Goal: Task Accomplishment & Management: Use online tool/utility

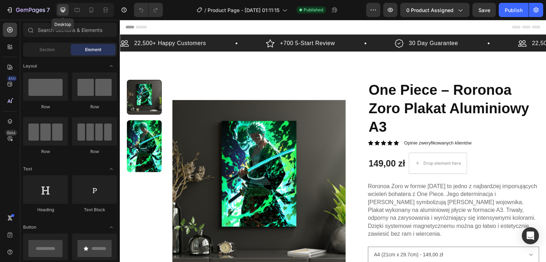
click at [64, 9] on icon at bounding box center [62, 9] width 7 height 7
click at [79, 11] on icon at bounding box center [77, 9] width 7 height 7
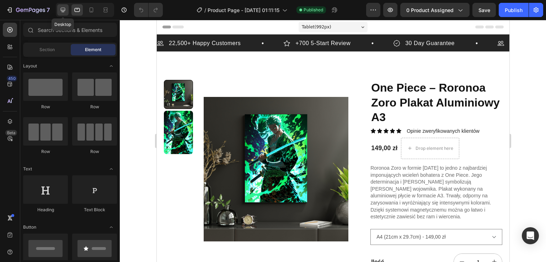
click at [61, 7] on icon at bounding box center [62, 9] width 7 height 7
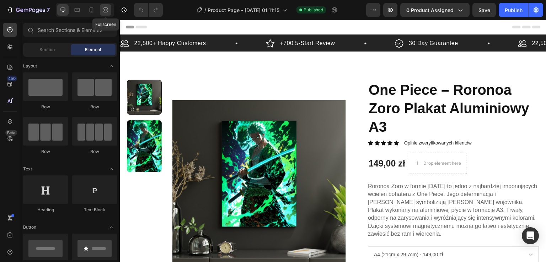
click at [107, 10] on icon at bounding box center [105, 9] width 7 height 7
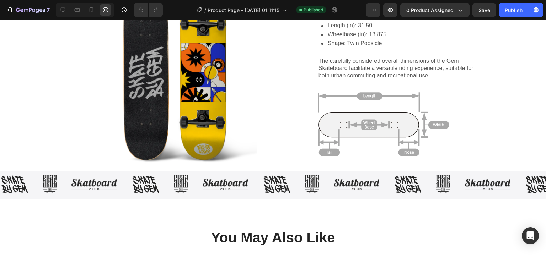
scroll to position [826, 0]
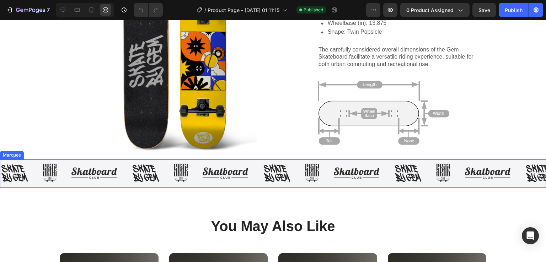
click at [7, 155] on div "Marquee" at bounding box center [11, 155] width 21 height 6
click at [54, 152] on icon at bounding box center [53, 152] width 5 height 5
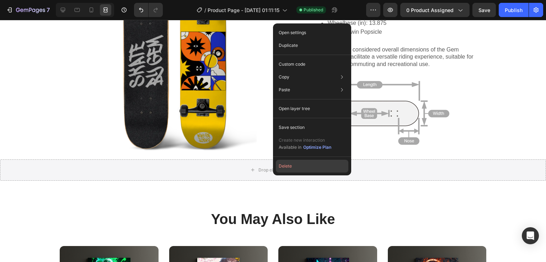
click at [285, 168] on button "Delete" at bounding box center [312, 166] width 72 height 13
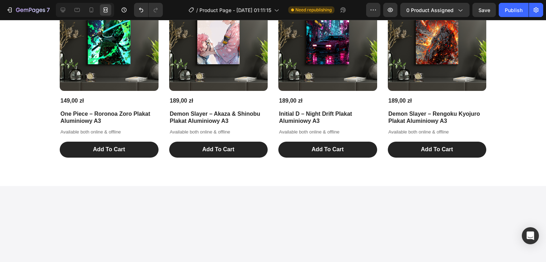
scroll to position [1041, 0]
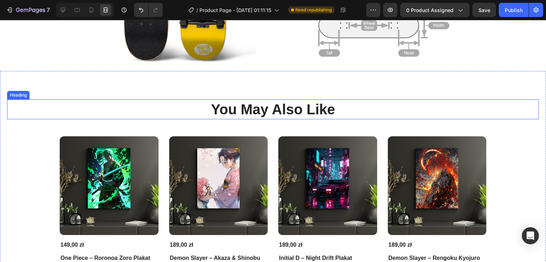
click at [317, 108] on h2 "You May Also Like" at bounding box center [272, 109] width 531 height 20
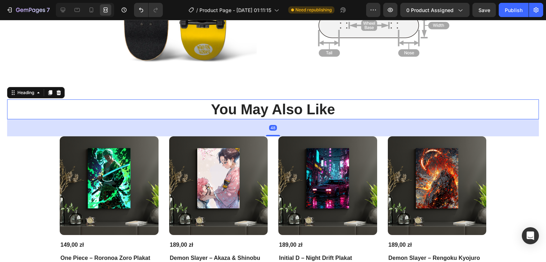
click at [317, 108] on h2 "You May Also Like" at bounding box center [272, 109] width 531 height 20
click at [317, 108] on p "You May Also Like" at bounding box center [273, 109] width 530 height 18
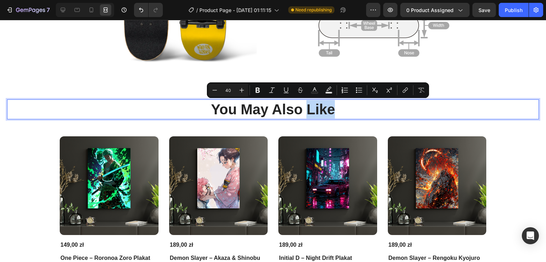
click at [317, 108] on p "You May Also Like" at bounding box center [273, 109] width 530 height 18
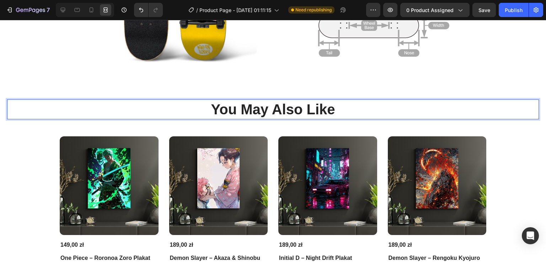
click at [317, 108] on p "You May Also Like" at bounding box center [273, 109] width 530 height 18
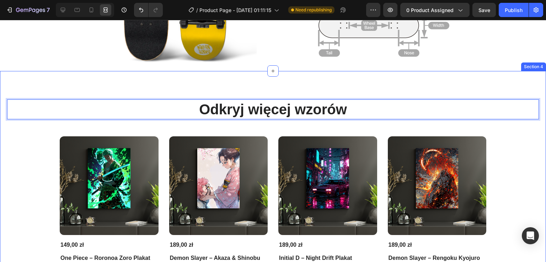
click at [495, 128] on div "Odkryj więcej wzorów Heading 48 Product Images 149,00 zł Product Price Product …" at bounding box center [272, 200] width 531 height 202
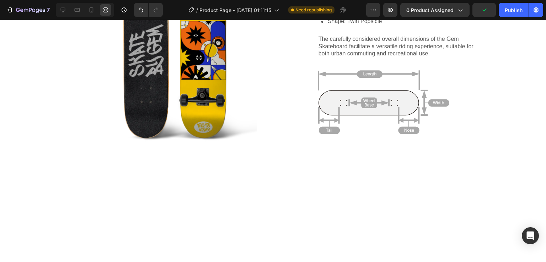
scroll to position [320, 0]
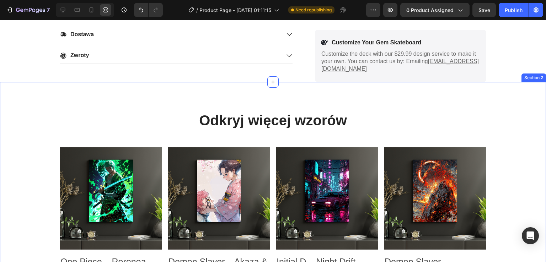
click at [198, 97] on div "Odkryj więcej wzorów Heading Product Images One Piece – Roronoa Zoro Plakat Alu…" at bounding box center [273, 255] width 546 height 346
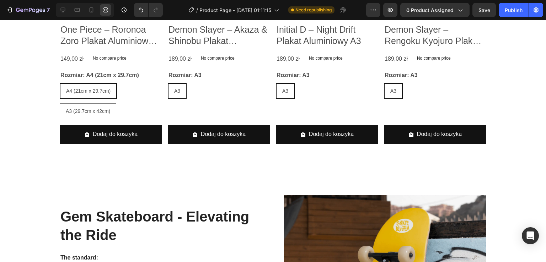
scroll to position [562, 0]
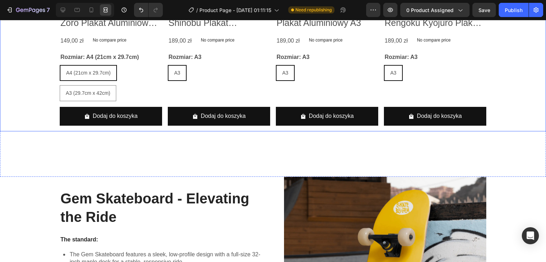
click at [525, 83] on div "Product Images One Piece – Roronoa Zoro Plakat Aluminiowy A3 Product Title 149,…" at bounding box center [273, 14] width 546 height 235
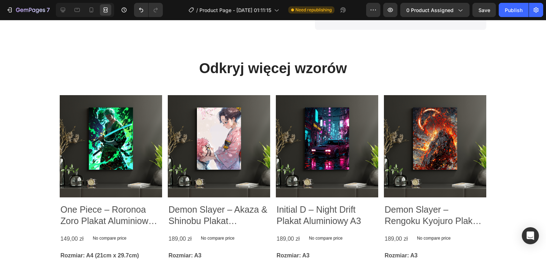
scroll to position [369, 0]
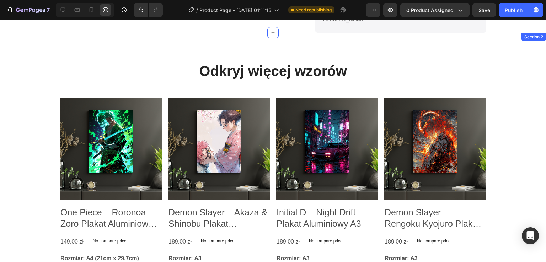
click at [485, 50] on div "Odkryj więcej wzorów Heading Product Images One Piece – Roronoa Zoro Plakat Alu…" at bounding box center [273, 206] width 546 height 346
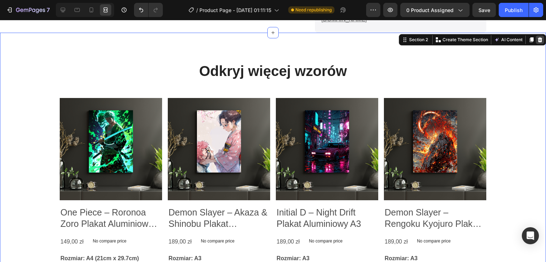
click at [537, 37] on icon at bounding box center [539, 39] width 5 height 5
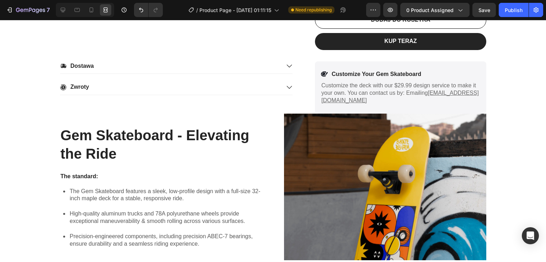
scroll to position [280, 0]
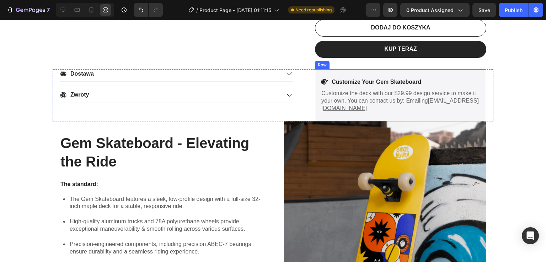
click at [428, 69] on div "Icon Customize Your Gem Skateboard Text Block Row Customize the deck with our $…" at bounding box center [400, 95] width 171 height 52
click at [356, 60] on icon at bounding box center [358, 62] width 5 height 5
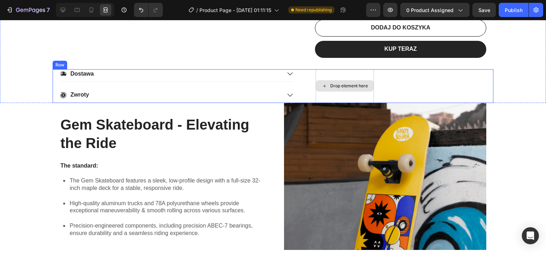
click at [342, 83] on div "Drop element here" at bounding box center [349, 86] width 38 height 6
click at [346, 89] on div "Drop element here" at bounding box center [344, 86] width 58 height 34
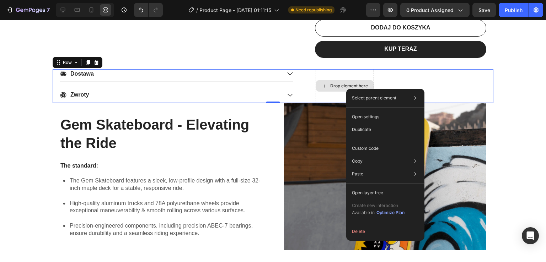
click at [337, 83] on div "Drop element here" at bounding box center [349, 86] width 38 height 6
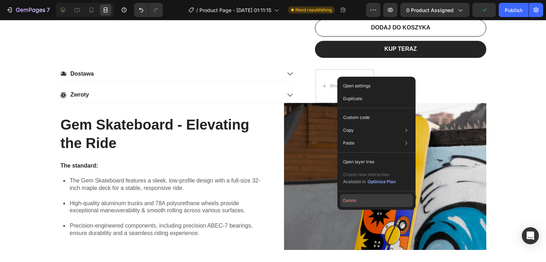
click at [354, 199] on button "Delete" at bounding box center [376, 200] width 72 height 13
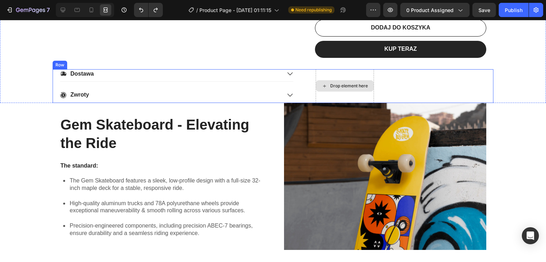
click at [318, 69] on div "Drop element here" at bounding box center [344, 86] width 58 height 34
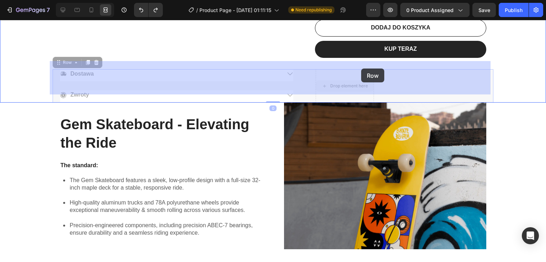
drag, startPoint x: 334, startPoint y: 63, endPoint x: 359, endPoint y: 69, distance: 26.0
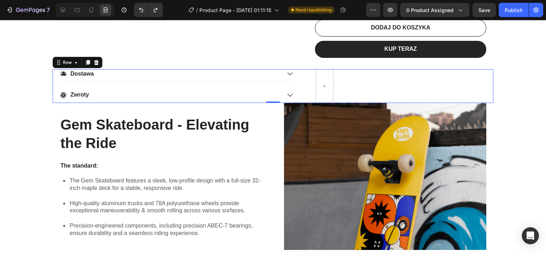
click at [78, 57] on div "Row" at bounding box center [78, 62] width 50 height 11
click at [70, 59] on div "Row" at bounding box center [67, 62] width 12 height 6
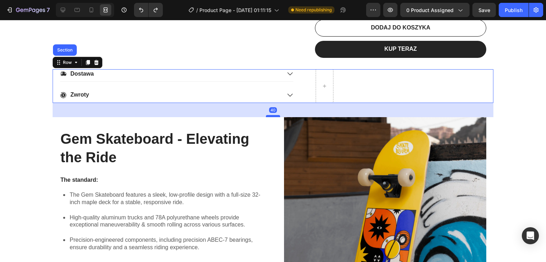
drag, startPoint x: 274, startPoint y: 94, endPoint x: 274, endPoint y: 108, distance: 14.2
click at [274, 115] on div at bounding box center [273, 116] width 14 height 2
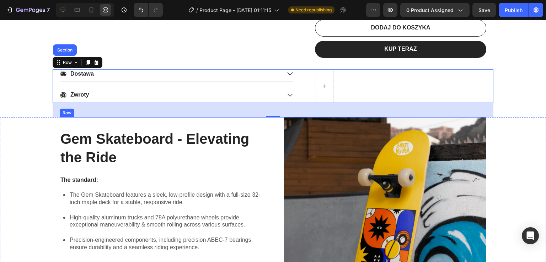
click at [271, 117] on div "Gem Skateboard - Elevating the Ride Heading The standard: Text Block The Gem Sk…" at bounding box center [273, 190] width 426 height 147
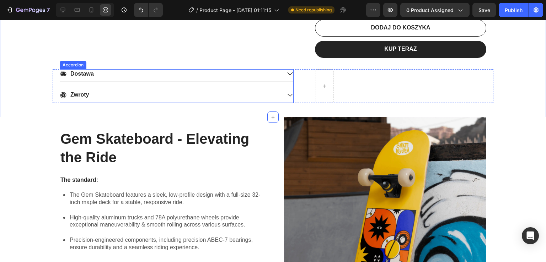
click at [273, 90] on div "Zwroty" at bounding box center [170, 95] width 221 height 10
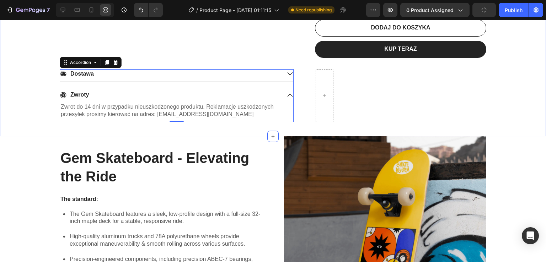
click at [90, 70] on p "Dostawa" at bounding box center [81, 73] width 23 height 7
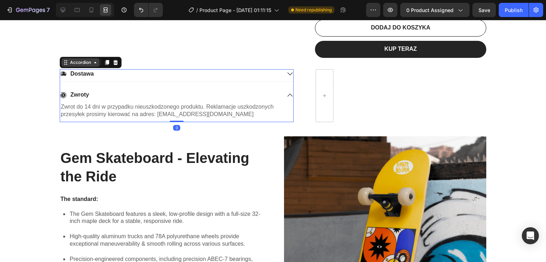
click at [96, 58] on div "Accordion" at bounding box center [80, 62] width 38 height 9
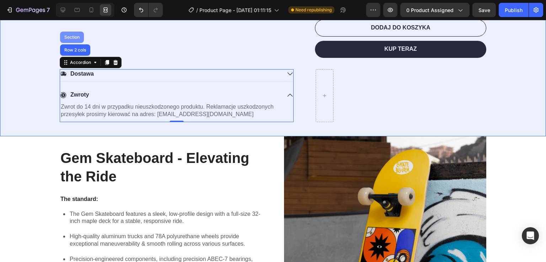
click at [75, 35] on div "Section" at bounding box center [72, 37] width 18 height 4
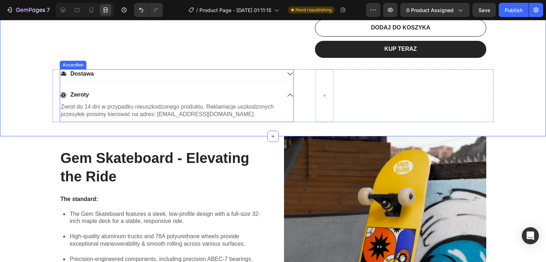
click at [64, 62] on div "Accordion" at bounding box center [73, 65] width 24 height 6
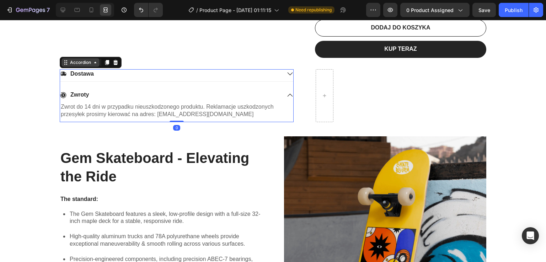
click at [94, 60] on icon at bounding box center [95, 63] width 6 height 6
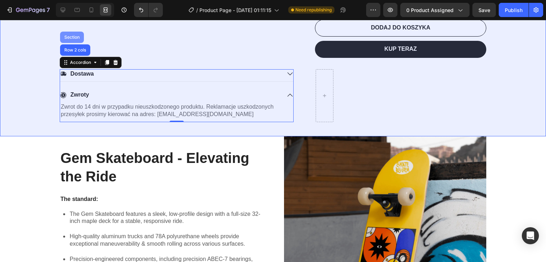
click at [72, 35] on div "Section" at bounding box center [72, 37] width 18 height 4
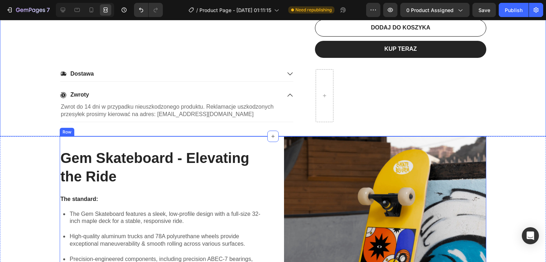
drag, startPoint x: 273, startPoint y: 128, endPoint x: 274, endPoint y: 150, distance: 22.7
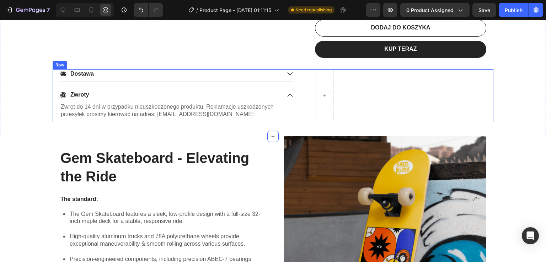
click at [312, 106] on div "Dostawa Zwroty Zwrot do 14 dni w przypadku nieuszkodzonego produktu. Reklamacje…" at bounding box center [273, 95] width 440 height 53
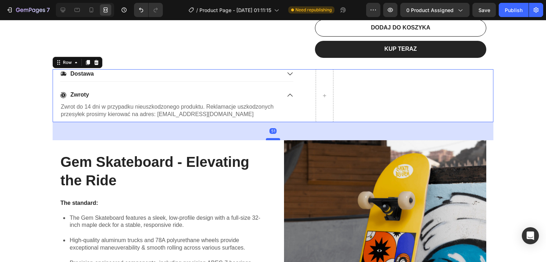
drag, startPoint x: 269, startPoint y: 126, endPoint x: 269, endPoint y: 130, distance: 3.9
click at [269, 138] on div at bounding box center [273, 139] width 14 height 2
type input "51"
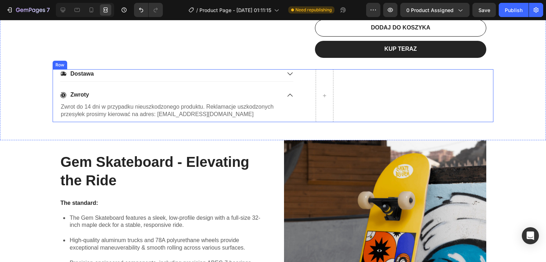
click at [290, 87] on div "Dostawa Zwroty Zwrot do 14 dni w przypadku nieuszkodzonego produktu. Reklamacje…" at bounding box center [177, 95] width 234 height 53
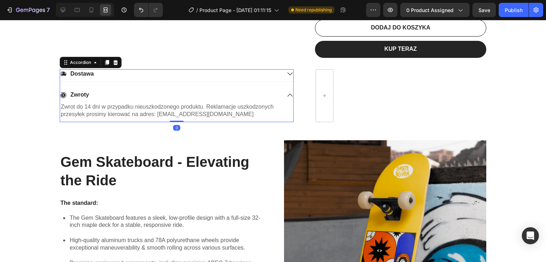
click at [287, 92] on icon at bounding box center [290, 95] width 6 height 6
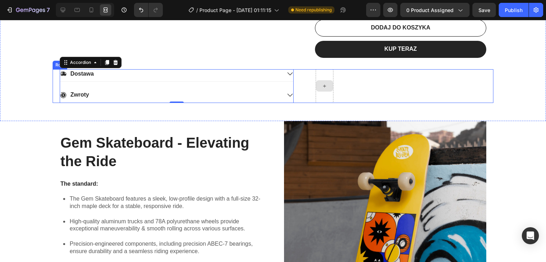
click at [325, 80] on div at bounding box center [324, 85] width 17 height 11
click at [323, 80] on div at bounding box center [324, 85] width 17 height 11
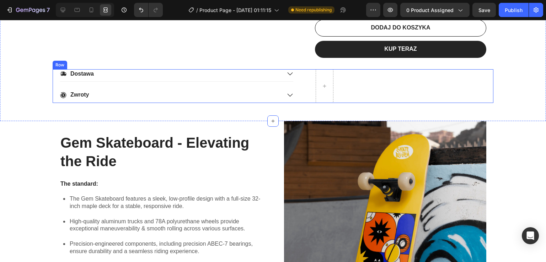
click at [291, 81] on div "Dostawa Zwroty Accordion Row" at bounding box center [273, 86] width 440 height 34
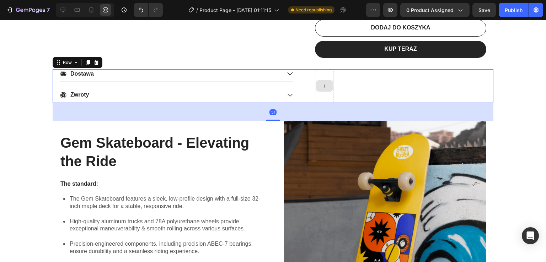
click at [325, 80] on div at bounding box center [324, 85] width 17 height 11
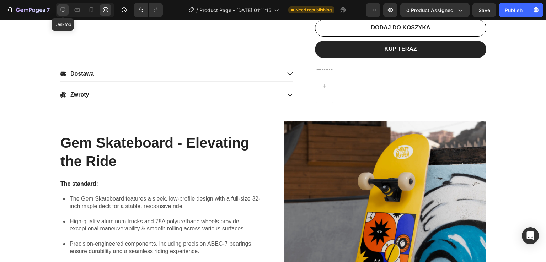
click at [66, 10] on icon at bounding box center [62, 9] width 7 height 7
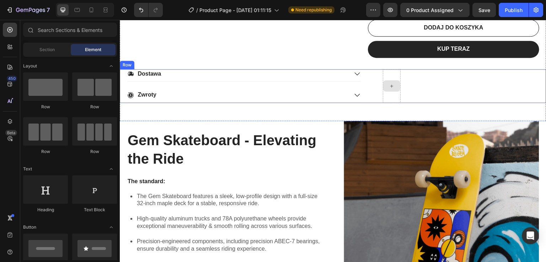
click at [398, 80] on div at bounding box center [391, 85] width 17 height 11
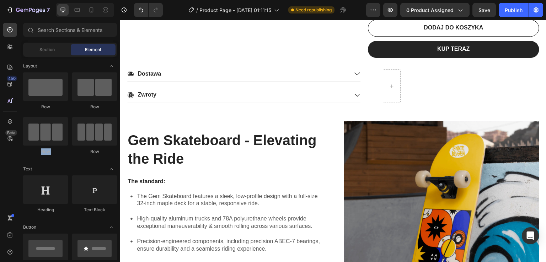
drag, startPoint x: 118, startPoint y: 107, endPoint x: 119, endPoint y: 122, distance: 14.6
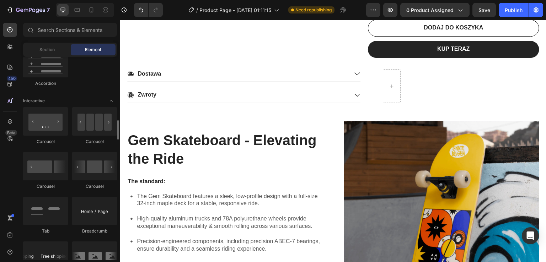
scroll to position [710, 0]
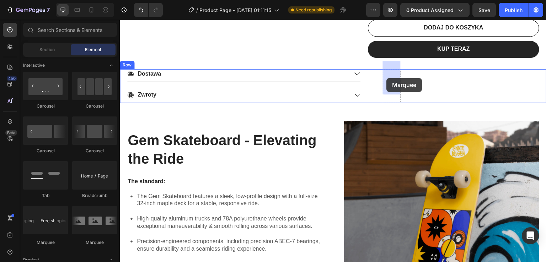
drag, startPoint x: 164, startPoint y: 244, endPoint x: 386, endPoint y: 78, distance: 277.9
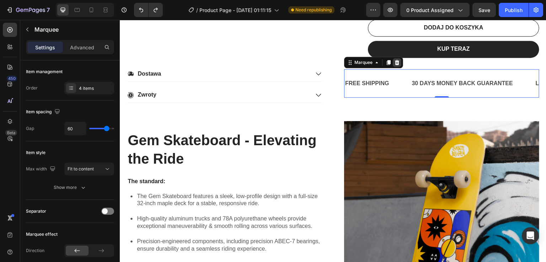
click at [395, 60] on icon at bounding box center [397, 63] width 6 height 6
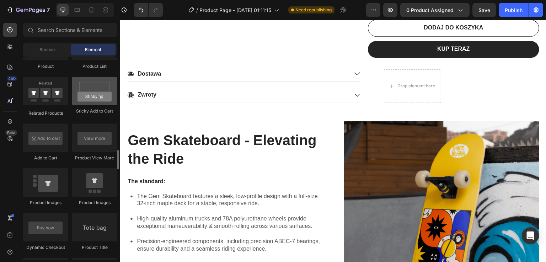
scroll to position [812, 0]
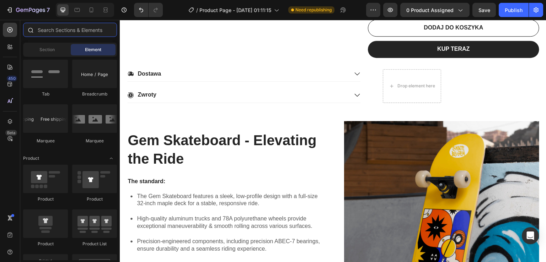
click at [94, 30] on input "text" at bounding box center [70, 30] width 94 height 14
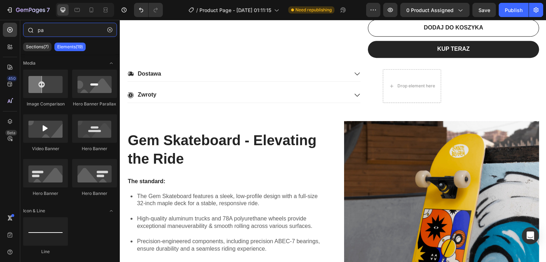
type input "p"
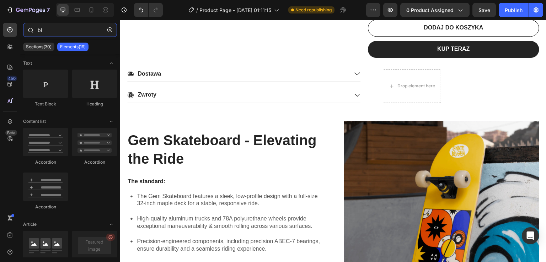
type input "b"
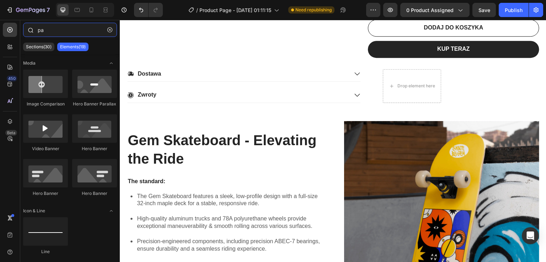
type input "p"
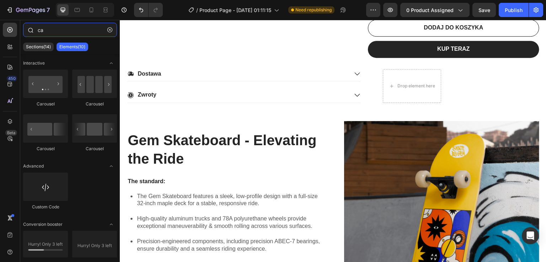
type input "c"
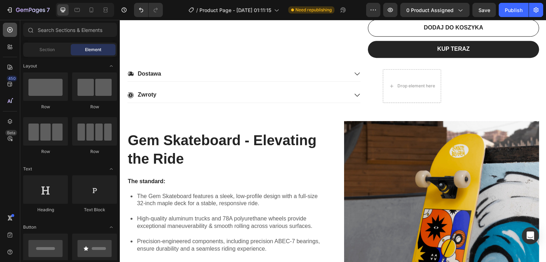
click at [10, 33] on icon at bounding box center [9, 29] width 7 height 7
click at [80, 12] on icon at bounding box center [77, 9] width 7 height 7
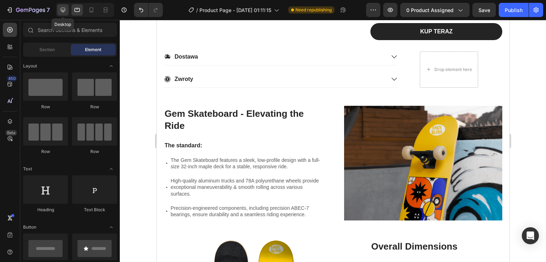
click at [63, 12] on icon at bounding box center [63, 10] width 5 height 5
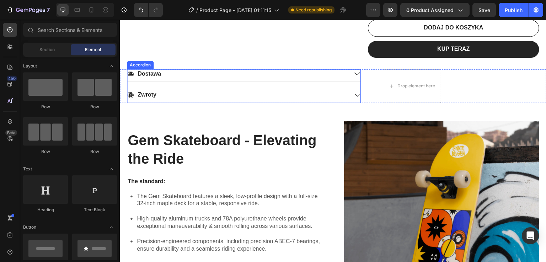
click at [360, 76] on div "Dostawa Zwroty" at bounding box center [244, 86] width 234 height 34
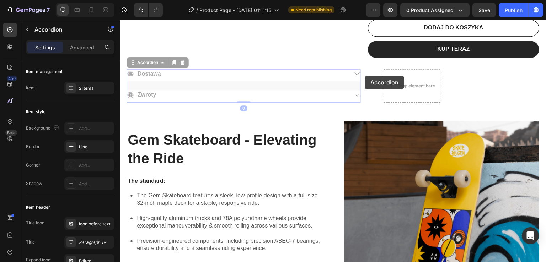
drag, startPoint x: 360, startPoint y: 76, endPoint x: 365, endPoint y: 76, distance: 4.6
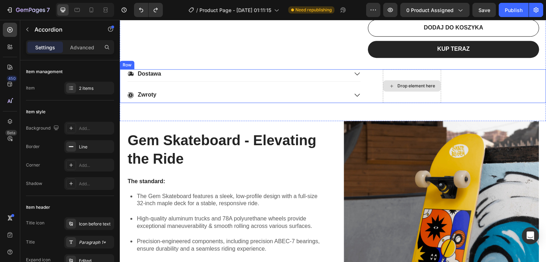
click at [410, 81] on div "Drop element here" at bounding box center [412, 85] width 58 height 11
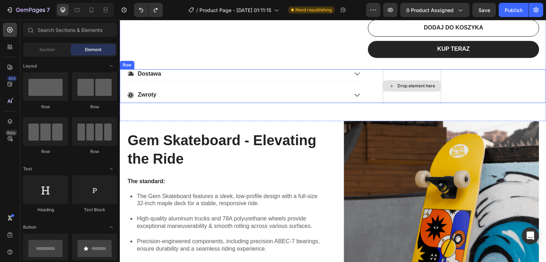
click at [383, 88] on div "Drop element here" at bounding box center [412, 86] width 58 height 34
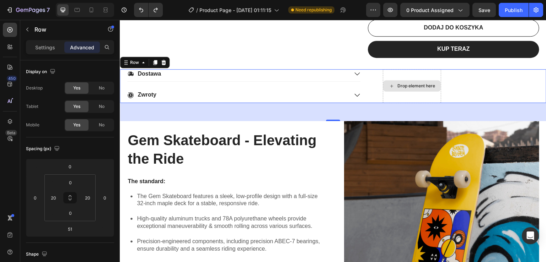
click at [396, 69] on div "Drop element here" at bounding box center [412, 86] width 58 height 34
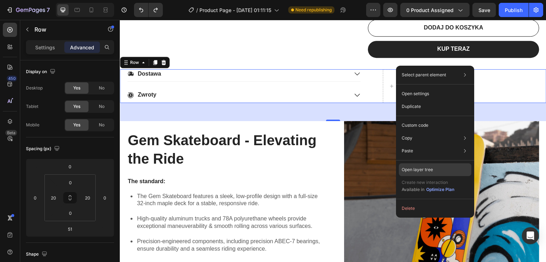
click at [438, 171] on div "Open layer tree" at bounding box center [435, 169] width 72 height 13
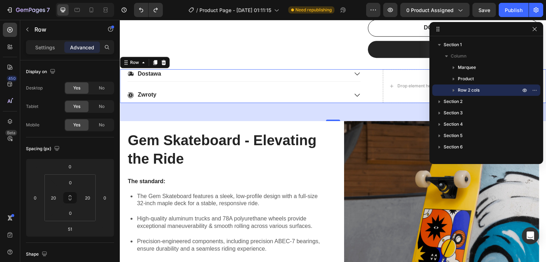
click at [454, 89] on icon "button" at bounding box center [453, 90] width 7 height 7
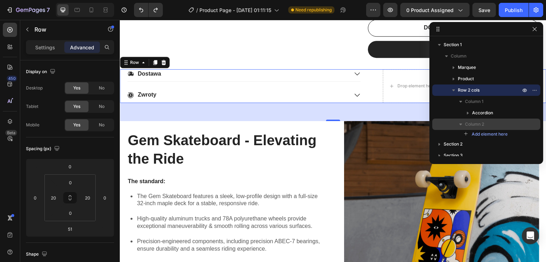
click at [530, 127] on div "Column 2" at bounding box center [486, 124] width 102 height 11
click at [524, 128] on div "Column 2" at bounding box center [486, 124] width 102 height 11
drag, startPoint x: 476, startPoint y: 133, endPoint x: 504, endPoint y: 127, distance: 29.1
click at [504, 127] on p "Column 2" at bounding box center [493, 124] width 57 height 7
click at [515, 124] on p "Column 2" at bounding box center [493, 124] width 57 height 7
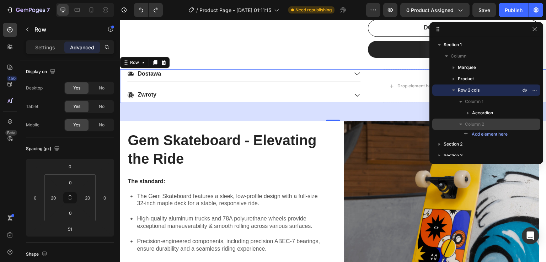
click at [476, 123] on span "Column 2" at bounding box center [474, 124] width 19 height 7
click at [458, 126] on icon "button" at bounding box center [460, 124] width 7 height 7
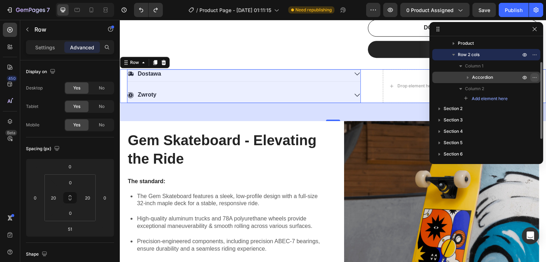
click at [532, 76] on icon "button" at bounding box center [534, 78] width 6 height 6
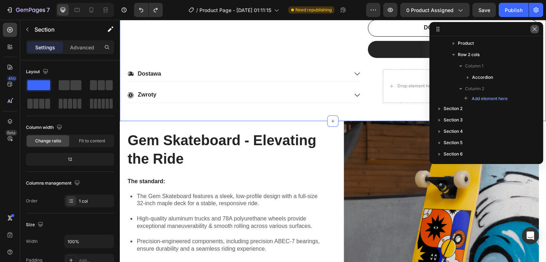
click at [536, 26] on button "button" at bounding box center [534, 29] width 9 height 9
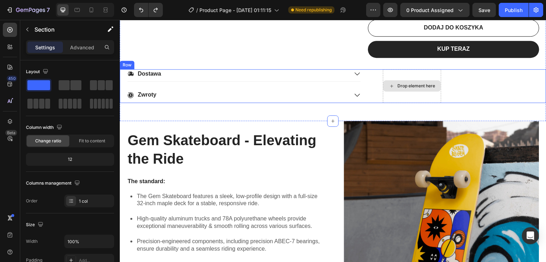
scroll to position [245, 0]
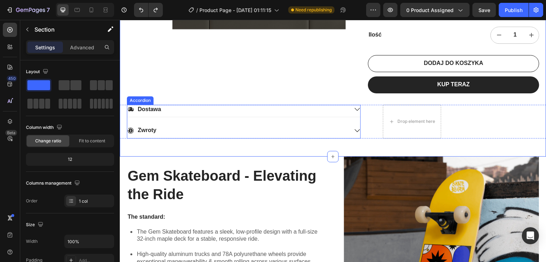
click at [350, 126] on div "Zwroty" at bounding box center [243, 132] width 233 height 12
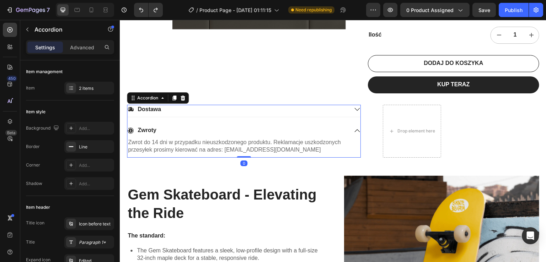
drag, startPoint x: 360, startPoint y: 114, endPoint x: 357, endPoint y: 114, distance: 3.6
click at [364, 114] on div "Dostawa Zwroty Zwrot do 14 dni w przypadku nieuszkodzonego produktu. Reklamacje…" at bounding box center [333, 131] width 426 height 53
click at [207, 110] on div "Dostawa Zwroty Zwrot do 14 dni w przypadku nieuszkodzonego produktu. Reklamacje…" at bounding box center [244, 131] width 234 height 53
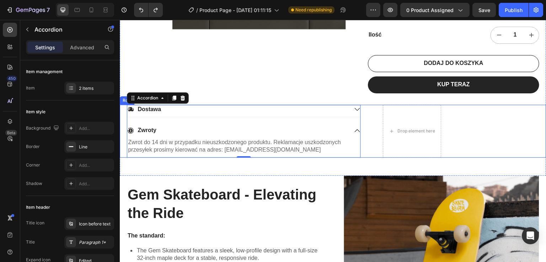
click at [385, 125] on div "Drop element here" at bounding box center [412, 130] width 58 height 11
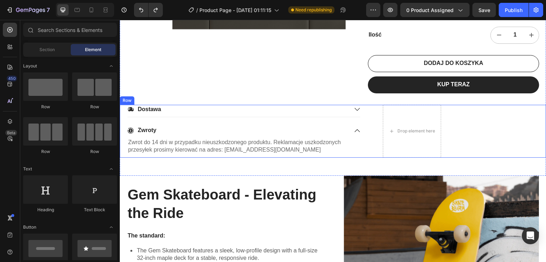
click at [368, 127] on div "Dostawa Zwroty Zwrot do 14 dni w przypadku nieuszkodzonego produktu. Reklamacje…" at bounding box center [333, 131] width 426 height 53
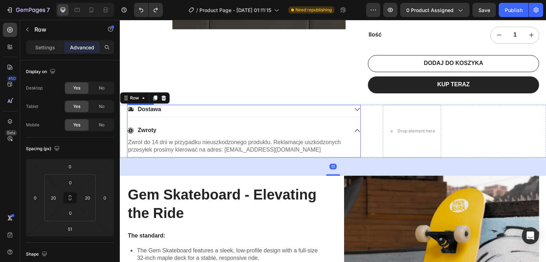
drag, startPoint x: 343, startPoint y: 114, endPoint x: 398, endPoint y: 117, distance: 54.8
click at [345, 115] on div "Dostawa Zwroty Zwrot do 14 dni w przypadku nieuszkodzonego produktu. Reklamacje…" at bounding box center [244, 131] width 234 height 53
click at [394, 117] on div "Dostawa Zwroty Zwrot do 14 dni w przypadku nieuszkodzonego produktu. Reklamacje…" at bounding box center [333, 131] width 426 height 53
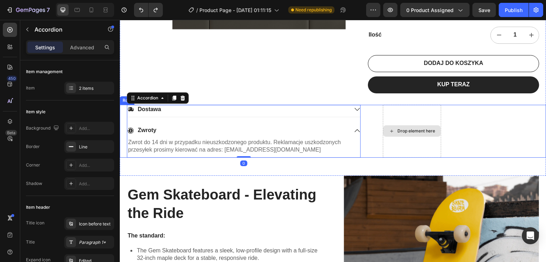
click at [409, 116] on div "Drop element here" at bounding box center [412, 131] width 58 height 53
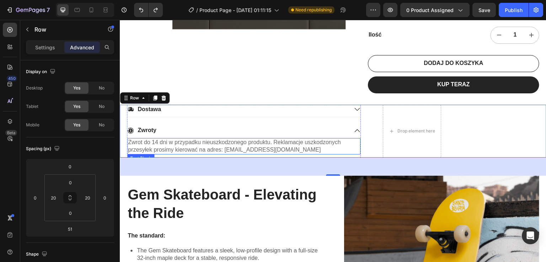
click at [359, 141] on div "Zwrot do 14 dni w przypadku nieuszkodzonego produktu. Reklamacje uszkodzonych p…" at bounding box center [243, 146] width 233 height 16
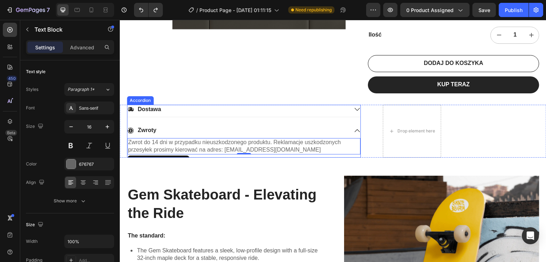
click at [360, 127] on div "Zwroty" at bounding box center [243, 132] width 233 height 12
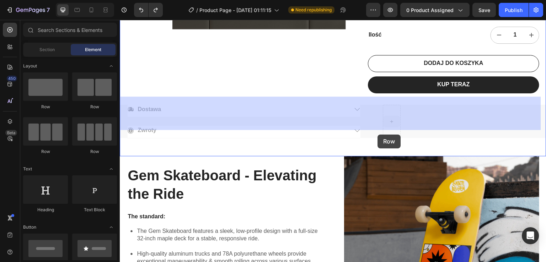
drag, startPoint x: 391, startPoint y: 114, endPoint x: 378, endPoint y: 135, distance: 25.1
click at [378, 156] on img at bounding box center [441, 227] width 195 height 142
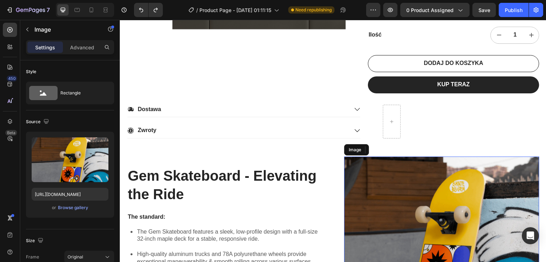
click at [378, 157] on img at bounding box center [441, 228] width 195 height 142
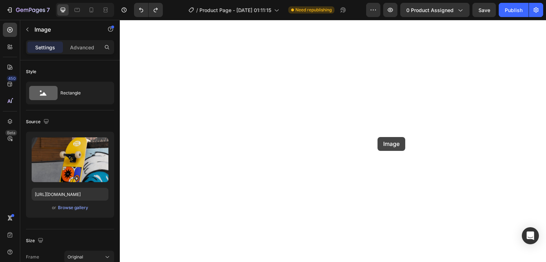
scroll to position [780, 0]
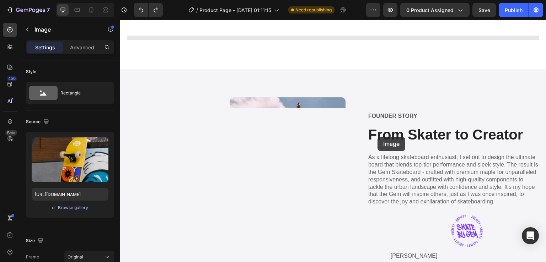
click at [359, 164] on div "Image FOUNDER STORY Text Block From Skater to Creator Heading As a lifelong ska…" at bounding box center [333, 190] width 412 height 186
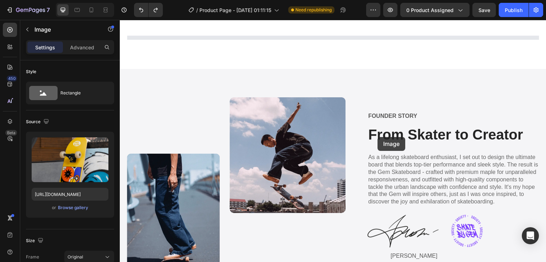
click at [359, 164] on div "Image FOUNDER STORY Text Block From Skater to Creator Heading As a lifelong ska…" at bounding box center [333, 190] width 412 height 186
click at [355, 161] on div "Image FOUNDER STORY Text Block From Skater to Creator Heading As a lifelong ska…" at bounding box center [333, 190] width 412 height 186
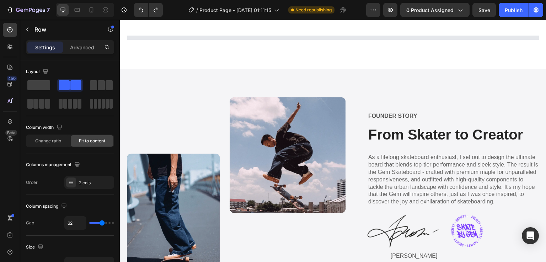
click at [349, 172] on div "Image FOUNDER STORY Text Block From Skater to Creator Heading As a lifelong ska…" at bounding box center [333, 190] width 412 height 186
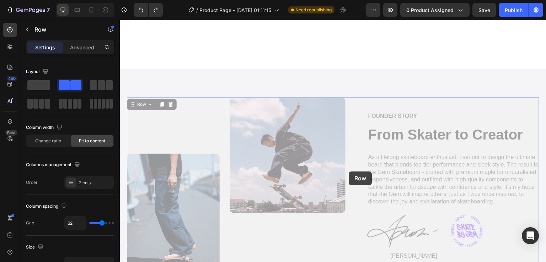
scroll to position [800, 0]
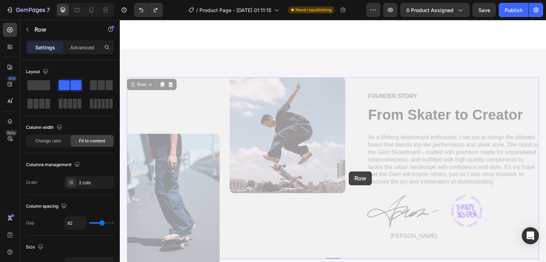
click at [348, 167] on div "Odkryj więcej wzorów Heading Product List Section 3 Image FOUNDER STORY Text Bl…" at bounding box center [333, 120] width 426 height 1771
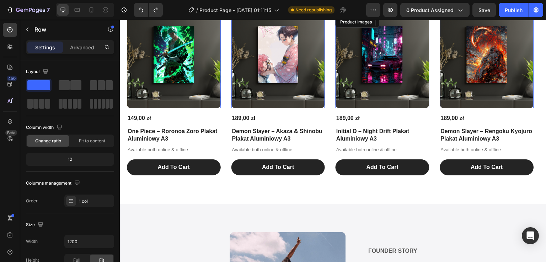
drag, startPoint x: 349, startPoint y: 172, endPoint x: 348, endPoint y: 167, distance: 4.3
click at [348, 109] on img at bounding box center [382, 62] width 94 height 94
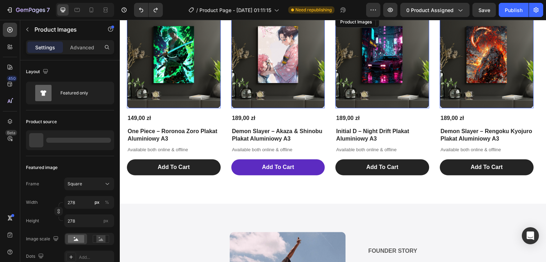
click at [323, 175] on div "Product Images 149,00 zł Product Price Product Price One Piece – Roronoa Zoro P…" at bounding box center [333, 95] width 412 height 161
click at [221, 144] on h1 "Demon Slayer – Akaza & Shinobu Plakat Aluminiowy A3" at bounding box center [174, 135] width 94 height 16
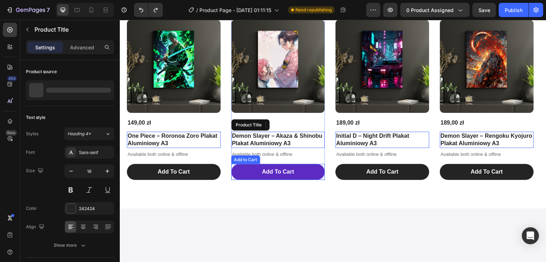
click at [221, 180] on button "Add To Cart" at bounding box center [174, 172] width 94 height 16
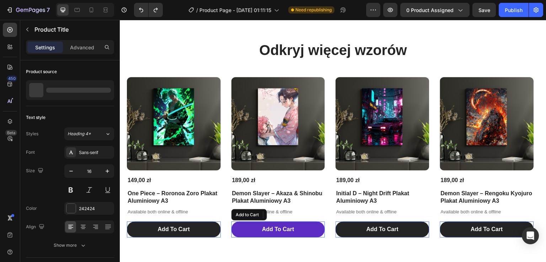
click at [323, 220] on div "Gem Skateboard - Elevating the Ride Heading The standard: Text Block The Gem Sk…" at bounding box center [333, 257] width 426 height 1931
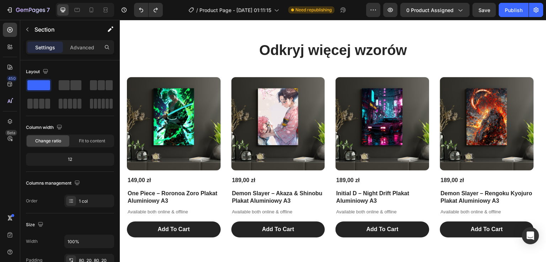
drag, startPoint x: 323, startPoint y: 220, endPoint x: 323, endPoint y: 214, distance: 6.0
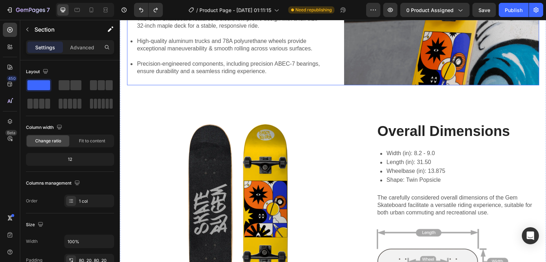
scroll to position [280, 0]
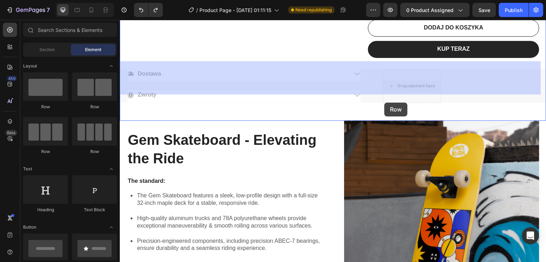
drag, startPoint x: 409, startPoint y: 78, endPoint x: 384, endPoint y: 103, distance: 34.9
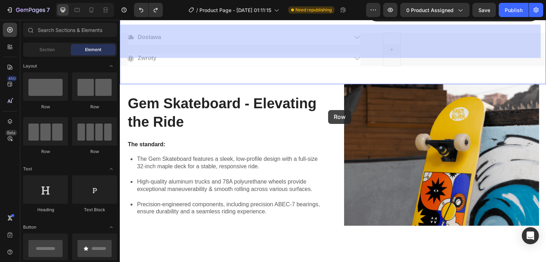
drag, startPoint x: 391, startPoint y: 76, endPoint x: 328, endPoint y: 110, distance: 71.5
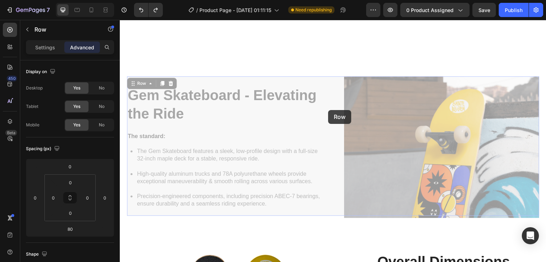
scroll to position [671, 0]
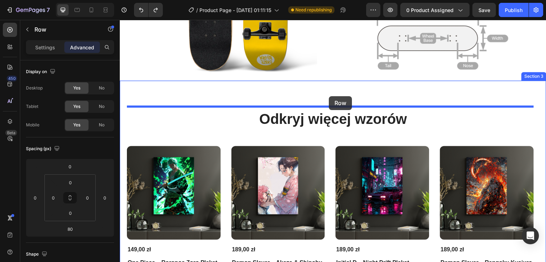
drag, startPoint x: 328, startPoint y: 111, endPoint x: 329, endPoint y: 96, distance: 14.6
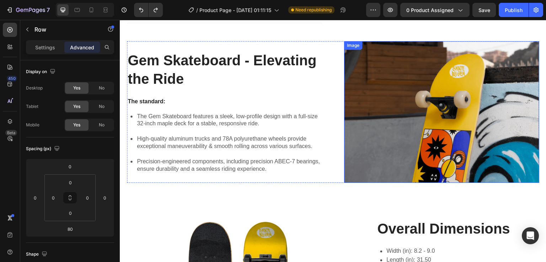
scroll to position [183, 0]
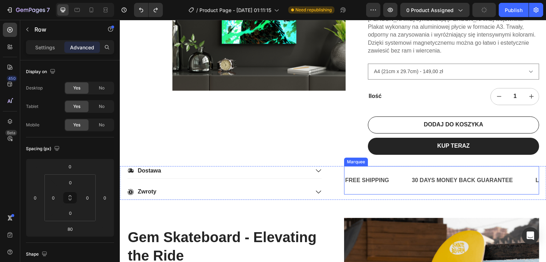
click at [349, 159] on div "Marquee" at bounding box center [355, 162] width 21 height 6
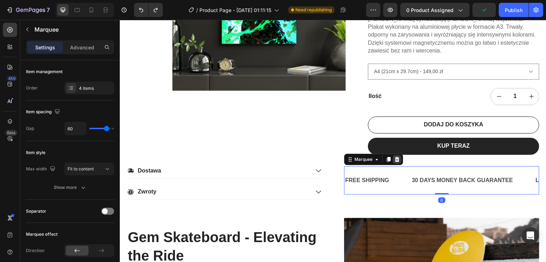
click at [394, 157] on icon at bounding box center [397, 160] width 6 height 6
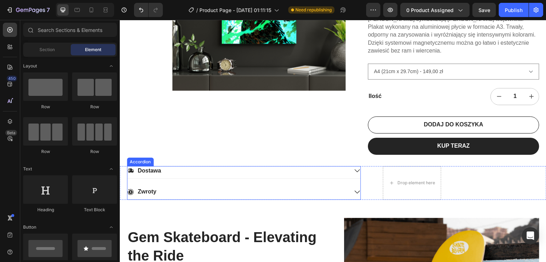
click at [139, 158] on div "Accordion" at bounding box center [140, 162] width 27 height 9
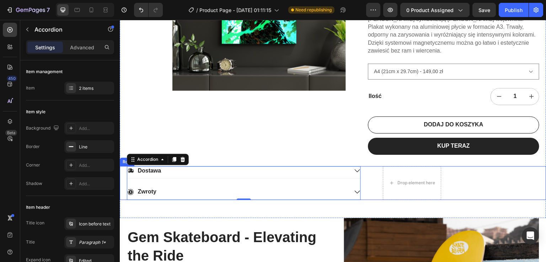
click at [365, 171] on div "Dostawa Zwroty Accordion 0 Drop element here Row" at bounding box center [333, 183] width 426 height 34
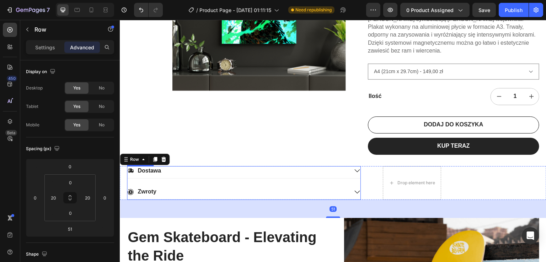
click at [146, 171] on div "Dostawa Zwroty" at bounding box center [244, 183] width 234 height 34
click at [206, 171] on div "Dostawa Zwroty" at bounding box center [244, 183] width 234 height 34
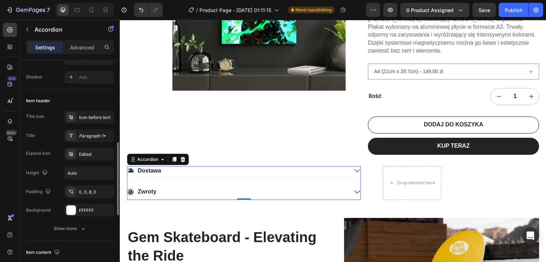
scroll to position [142, 0]
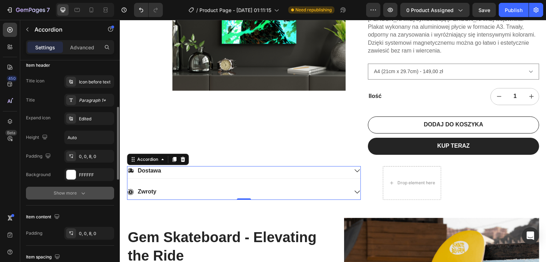
click at [75, 190] on div "Show more" at bounding box center [70, 193] width 33 height 7
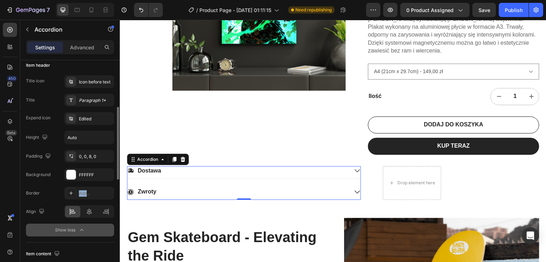
click at [75, 190] on div at bounding box center [71, 193] width 10 height 10
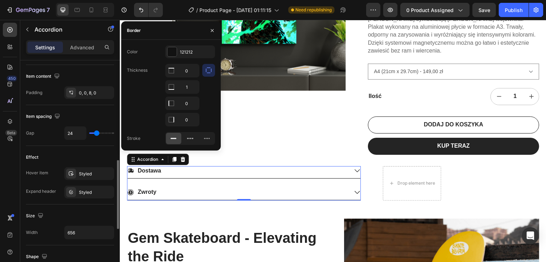
scroll to position [355, 0]
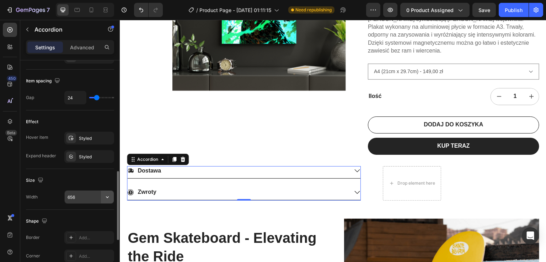
click at [107, 196] on icon "button" at bounding box center [107, 197] width 7 height 7
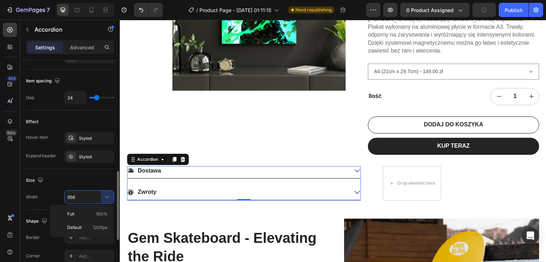
click at [98, 185] on div "Size" at bounding box center [70, 180] width 88 height 11
click at [81, 195] on input "656" at bounding box center [89, 197] width 49 height 13
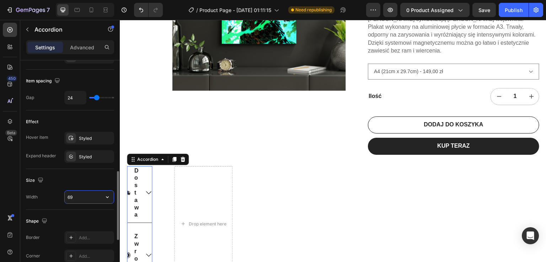
type input "6"
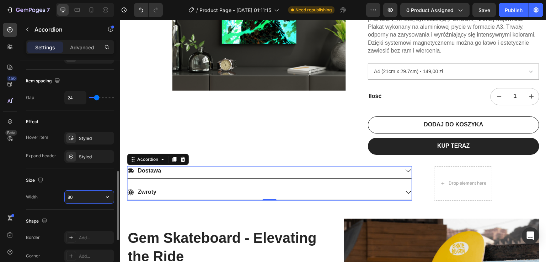
type input "8"
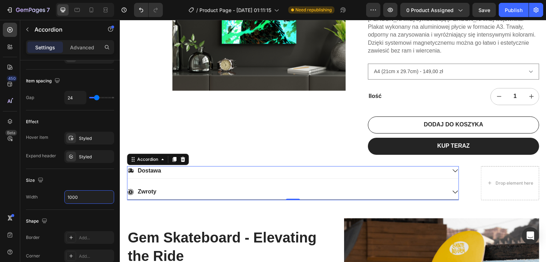
type input "1000"
click at [452, 168] on icon at bounding box center [455, 171] width 6 height 6
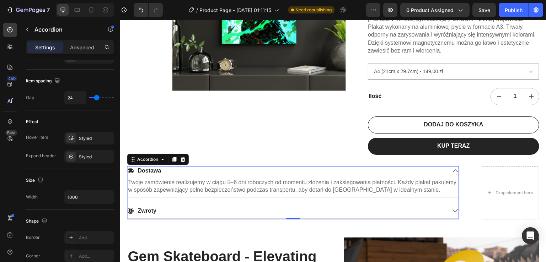
click at [452, 168] on icon at bounding box center [455, 171] width 6 height 6
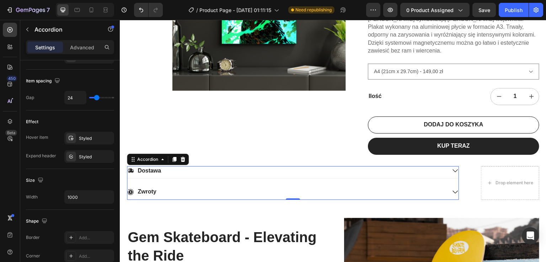
click at [453, 191] on icon at bounding box center [455, 192] width 5 height 3
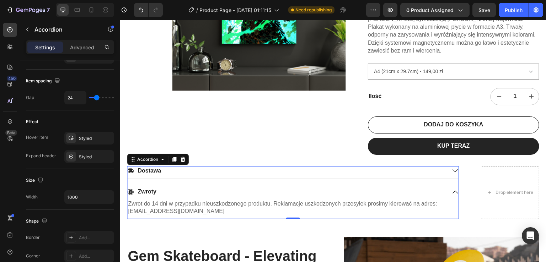
click at [453, 191] on icon at bounding box center [455, 192] width 5 height 3
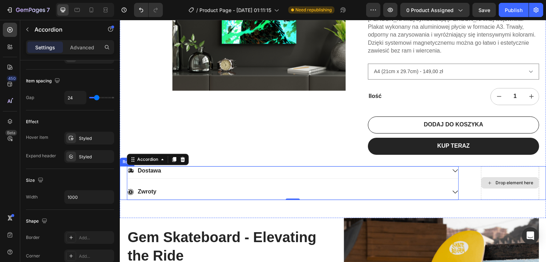
click at [482, 181] on div "Drop element here" at bounding box center [510, 183] width 58 height 34
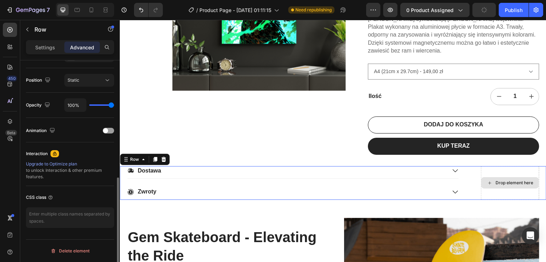
scroll to position [0, 0]
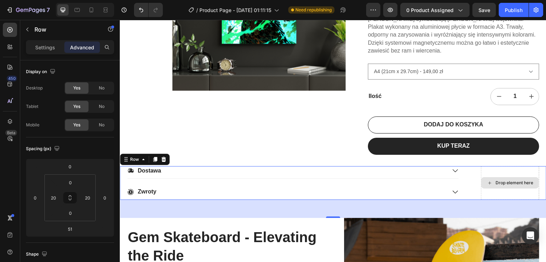
click at [485, 166] on div "Drop element here" at bounding box center [510, 183] width 58 height 34
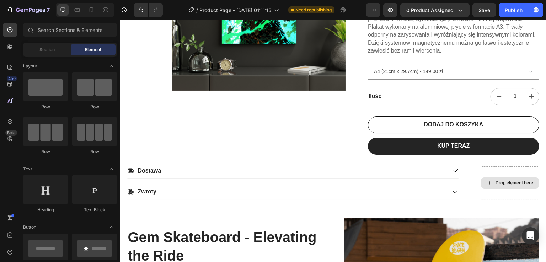
click at [487, 180] on icon at bounding box center [490, 183] width 6 height 6
click at [41, 51] on span "Section" at bounding box center [46, 50] width 15 height 6
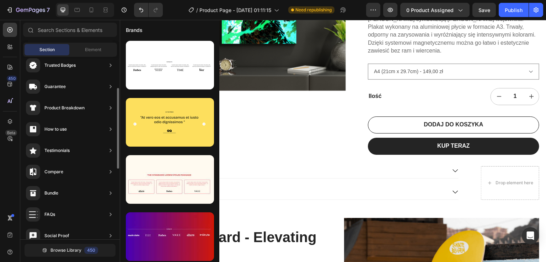
scroll to position [107, 0]
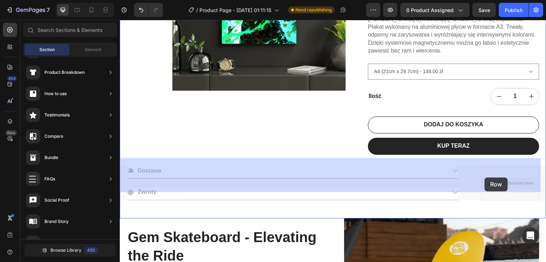
drag, startPoint x: 485, startPoint y: 174, endPoint x: 485, endPoint y: 178, distance: 3.6
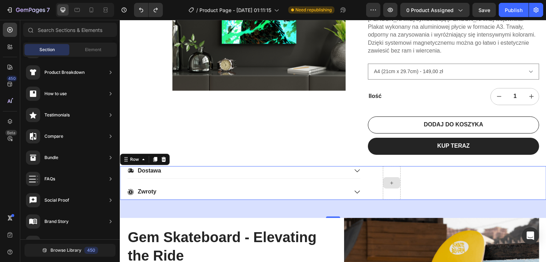
click at [392, 177] on div at bounding box center [391, 182] width 17 height 11
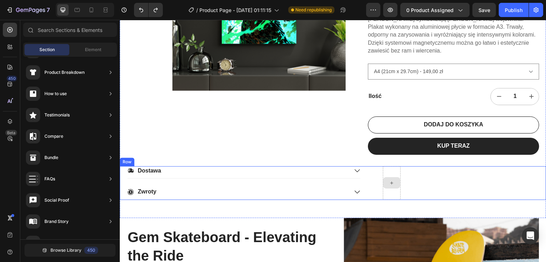
click at [391, 166] on div at bounding box center [392, 183] width 18 height 34
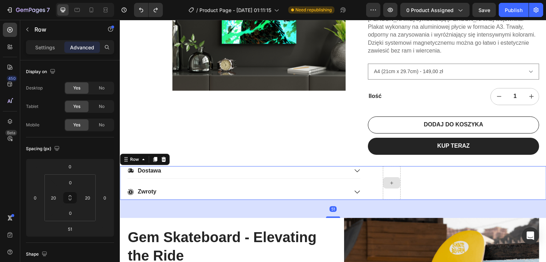
click at [383, 166] on div at bounding box center [392, 183] width 18 height 34
click at [442, 177] on div "Dostawa Zwroty Accordion Row 51" at bounding box center [333, 183] width 426 height 34
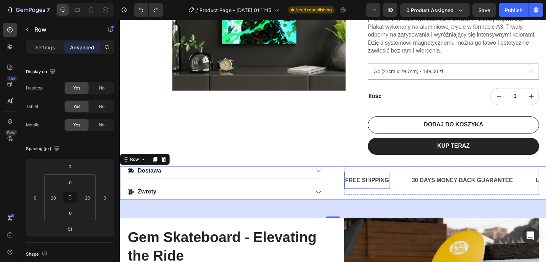
click at [366, 175] on div "FREE SHIPPING" at bounding box center [366, 181] width 45 height 12
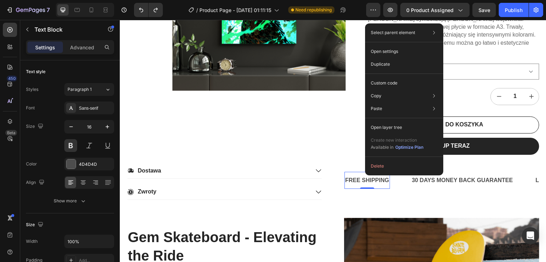
click at [356, 175] on div "FREE SHIPPING" at bounding box center [366, 181] width 45 height 12
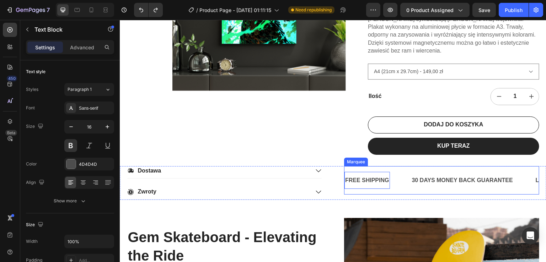
click at [353, 159] on div "Marquee" at bounding box center [355, 162] width 21 height 6
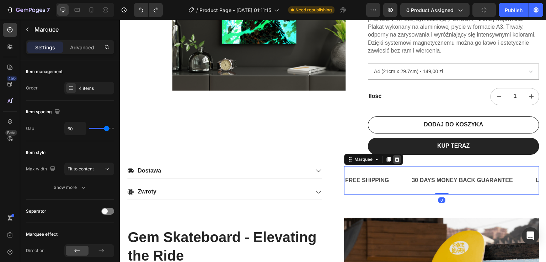
click at [395, 157] on icon at bounding box center [397, 159] width 5 height 5
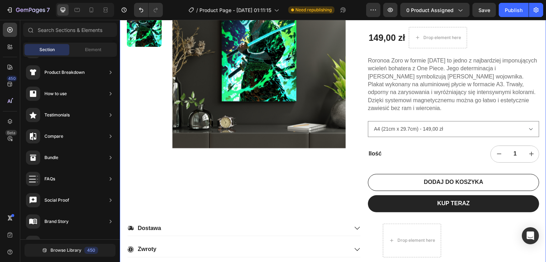
scroll to position [219, 0]
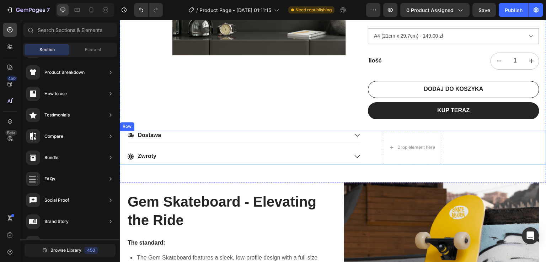
click at [362, 131] on div "Dostawa Zwroty Accordion Drop element here Row" at bounding box center [333, 148] width 426 height 34
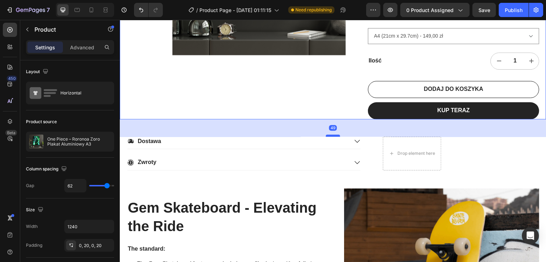
drag, startPoint x: 330, startPoint y: 121, endPoint x: 330, endPoint y: 128, distance: 6.0
click at [330, 135] on div at bounding box center [333, 136] width 14 height 2
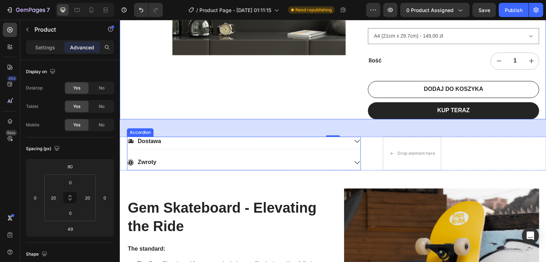
click at [358, 143] on div "Dostawa Zwroty" at bounding box center [244, 154] width 234 height 34
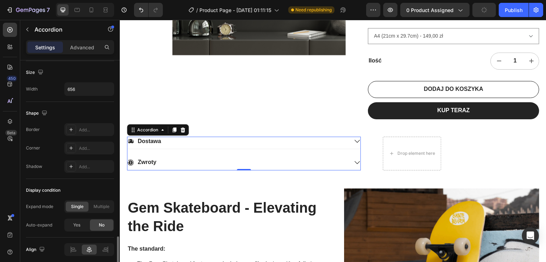
scroll to position [453, 0]
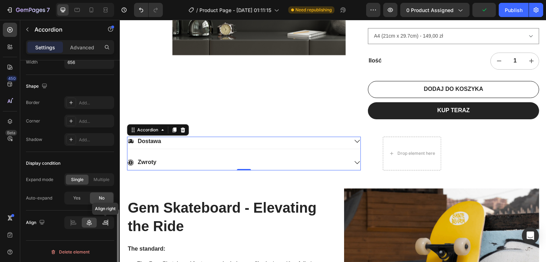
click at [105, 223] on icon at bounding box center [105, 224] width 5 height 2
click at [87, 222] on icon at bounding box center [89, 222] width 7 height 7
click at [159, 127] on icon at bounding box center [162, 130] width 6 height 6
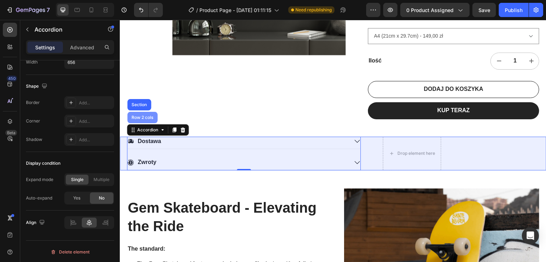
click at [144, 112] on div "Row 2 cols" at bounding box center [142, 117] width 30 height 11
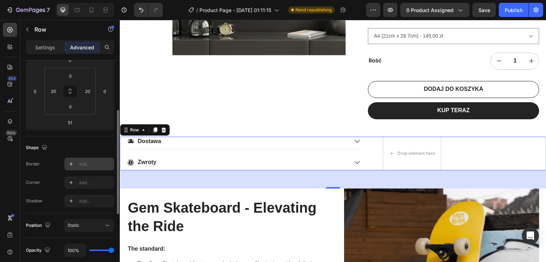
scroll to position [142, 0]
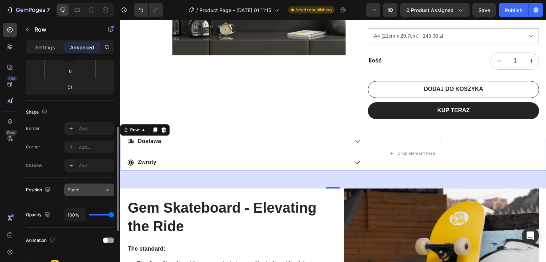
click at [96, 187] on div "Static" at bounding box center [85, 190] width 36 height 6
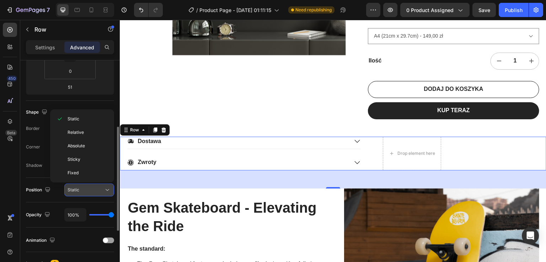
click at [92, 191] on div "Static" at bounding box center [85, 190] width 36 height 6
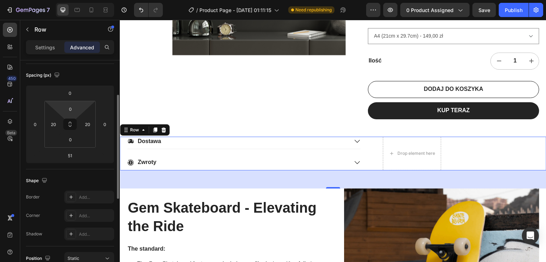
scroll to position [0, 0]
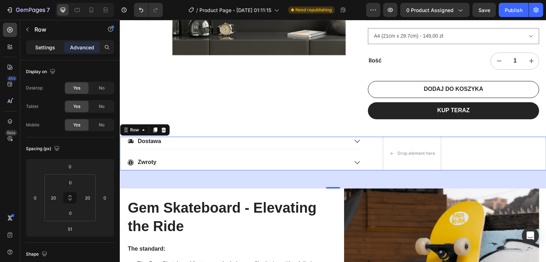
click at [45, 47] on p "Settings" at bounding box center [45, 47] width 20 height 7
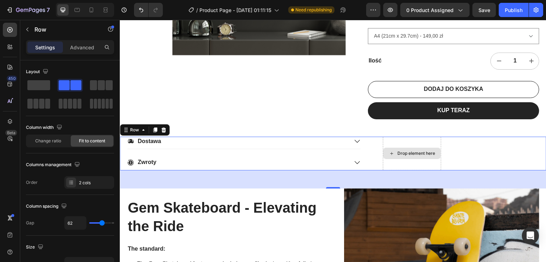
click at [412, 151] on div "Drop element here" at bounding box center [416, 154] width 38 height 6
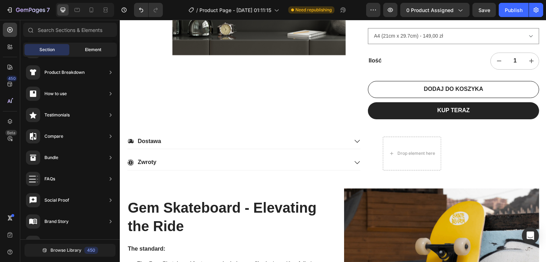
click at [99, 45] on div "Element" at bounding box center [93, 49] width 45 height 11
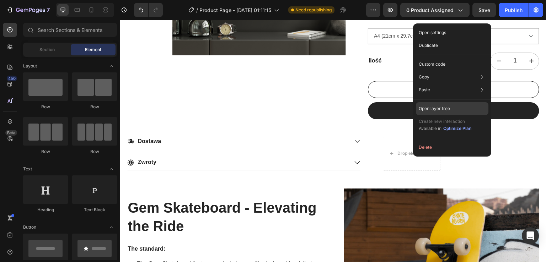
click at [426, 113] on div "Open layer tree" at bounding box center [452, 108] width 72 height 13
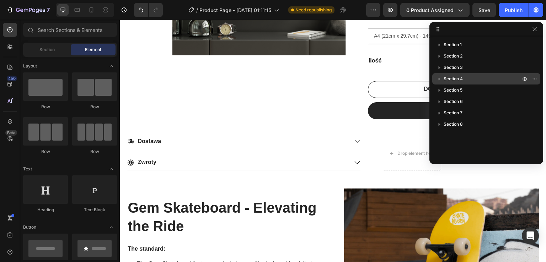
click at [448, 74] on div "Section 4" at bounding box center [486, 78] width 102 height 11
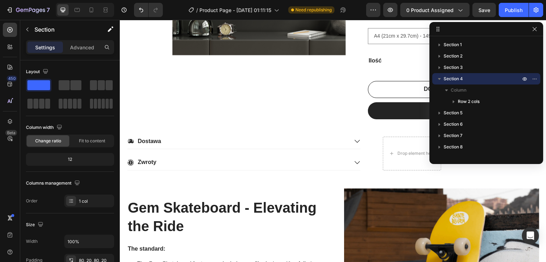
scroll to position [345, 0]
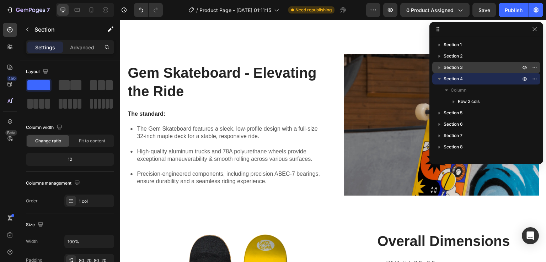
click at [440, 69] on icon "button" at bounding box center [439, 67] width 7 height 7
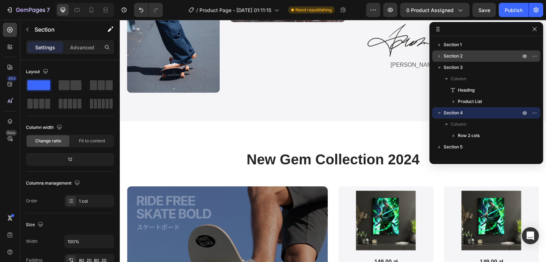
click at [439, 56] on icon "button" at bounding box center [439, 56] width 2 height 3
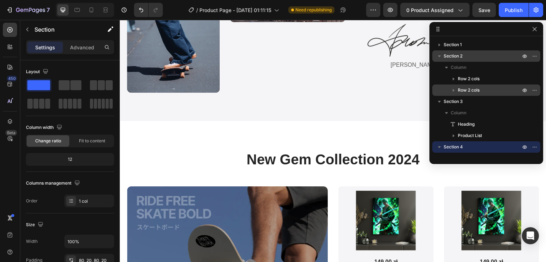
click at [459, 92] on span "Row 2 cols" at bounding box center [469, 90] width 22 height 7
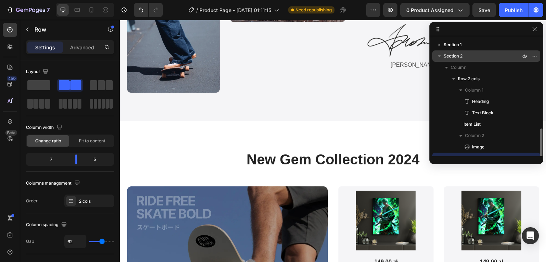
scroll to position [66, 0]
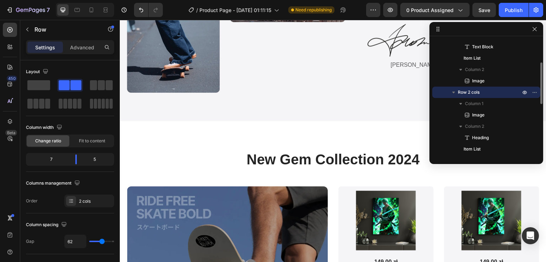
click at [452, 92] on icon "button" at bounding box center [453, 92] width 7 height 7
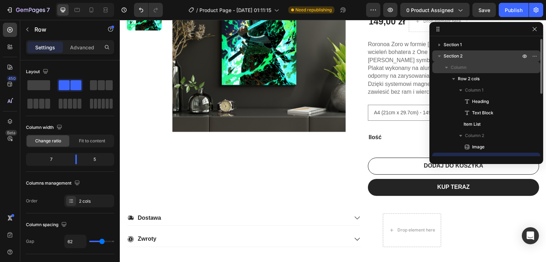
scroll to position [36, 0]
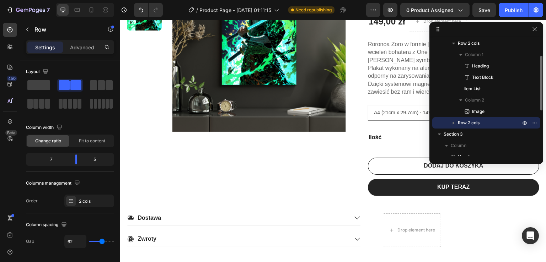
click at [453, 123] on icon "button" at bounding box center [454, 123] width 2 height 3
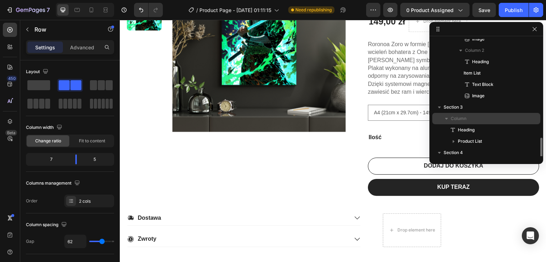
scroll to position [178, 0]
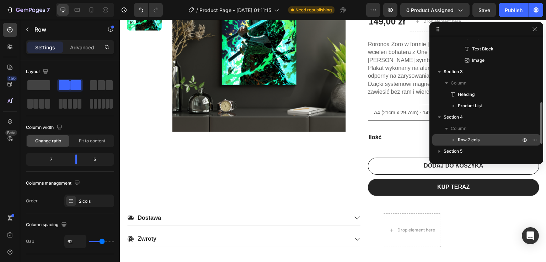
click at [451, 140] on icon "button" at bounding box center [453, 139] width 7 height 7
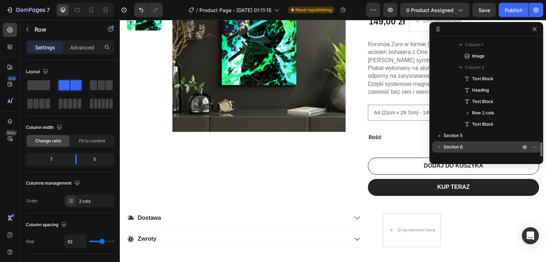
scroll to position [303, 0]
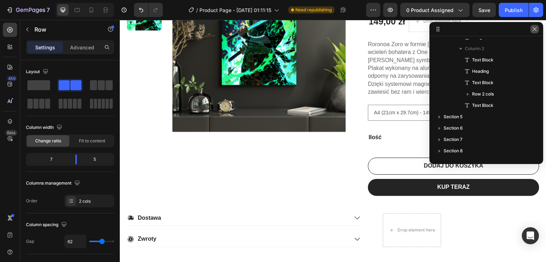
click at [536, 28] on icon "button" at bounding box center [534, 29] width 6 height 6
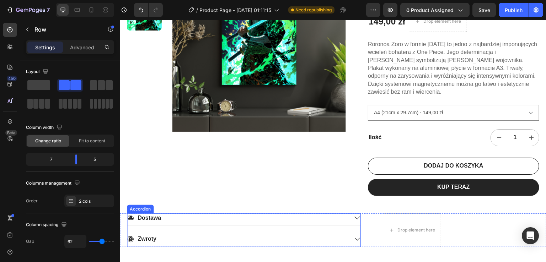
click at [340, 213] on div "Dostawa" at bounding box center [237, 218] width 221 height 10
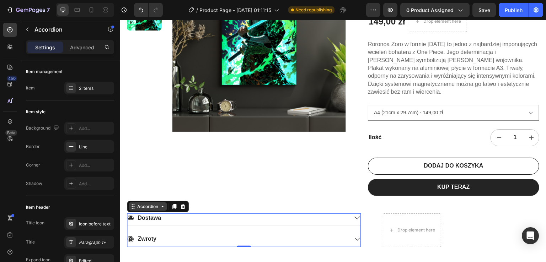
click at [162, 206] on icon at bounding box center [162, 206] width 2 height 1
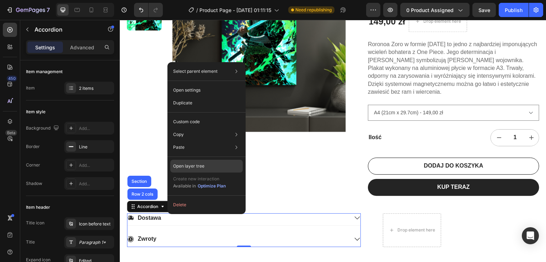
click at [207, 164] on div "Open layer tree" at bounding box center [206, 166] width 72 height 13
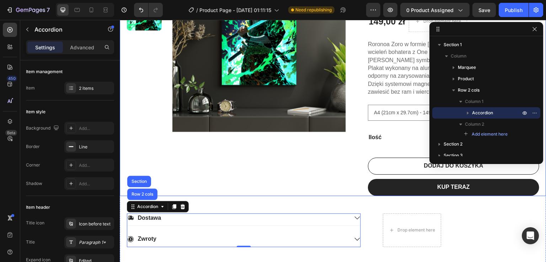
click at [325, 175] on div "Product Images" at bounding box center [236, 67] width 219 height 258
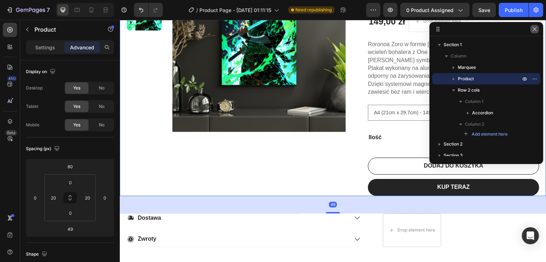
drag, startPoint x: 535, startPoint y: 29, endPoint x: 415, endPoint y: 10, distance: 120.9
click at [535, 29] on icon "button" at bounding box center [534, 29] width 4 height 4
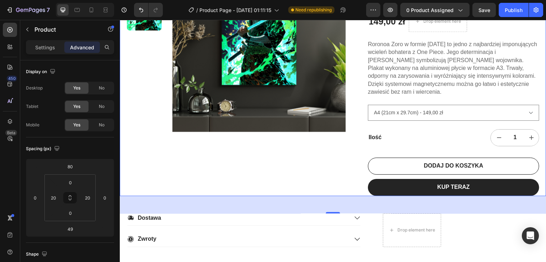
click at [293, 172] on div "Product Images" at bounding box center [236, 67] width 219 height 258
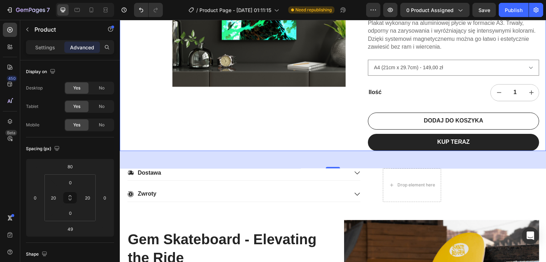
scroll to position [213, 0]
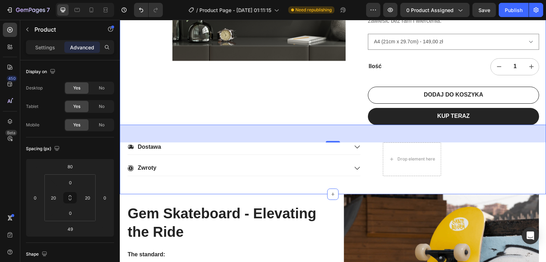
click at [337, 181] on div "22,500+ Happy Customers Item List +700 5-Start Review Item List 30 Day Guarante…" at bounding box center [333, 7] width 426 height 373
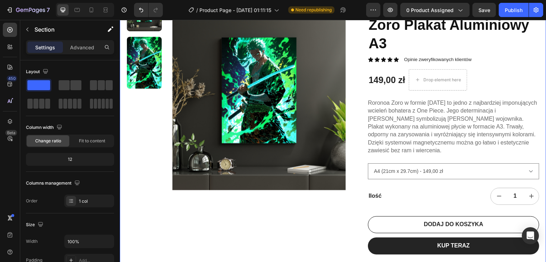
scroll to position [142, 0]
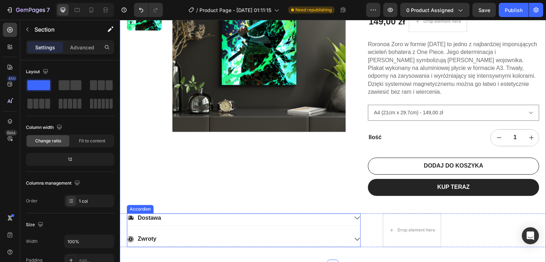
click at [333, 215] on div "Dostawa" at bounding box center [243, 219] width 233 height 12
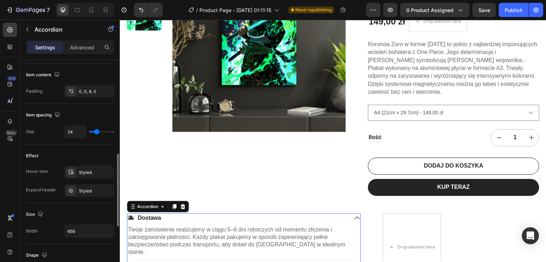
scroll to position [320, 0]
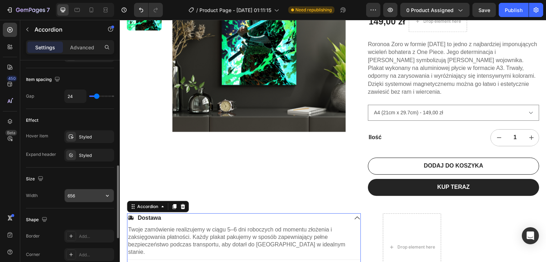
click at [90, 195] on input "656" at bounding box center [89, 195] width 49 height 13
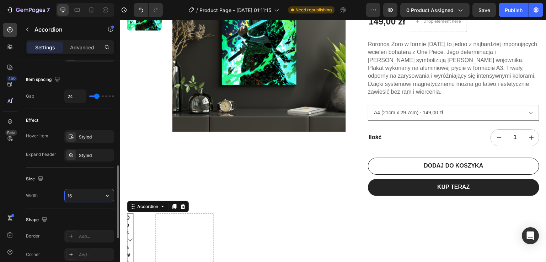
type input "1"
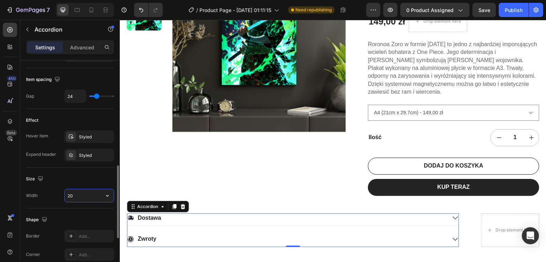
type input "2"
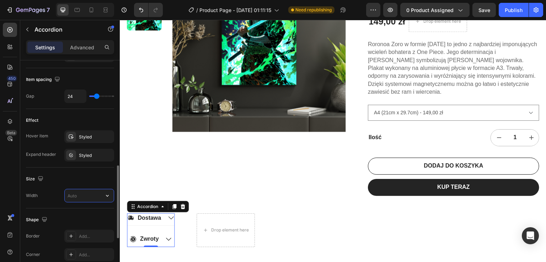
type input "20000"
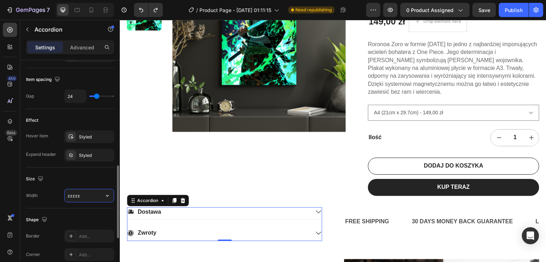
type input "656"
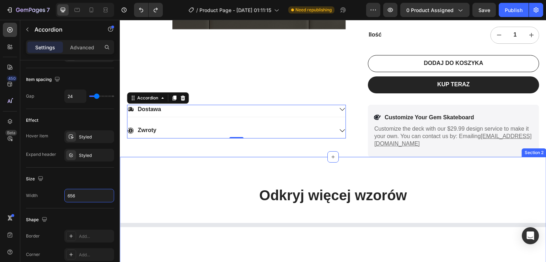
scroll to position [284, 0]
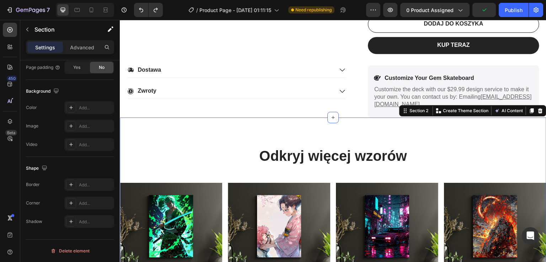
scroll to position [0, 0]
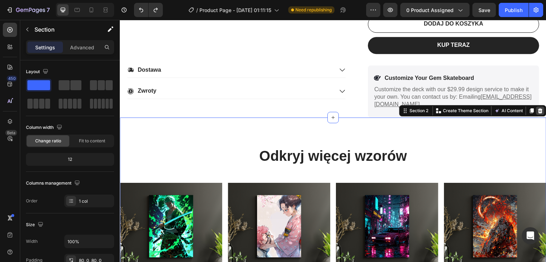
click at [538, 108] on icon at bounding box center [540, 110] width 5 height 5
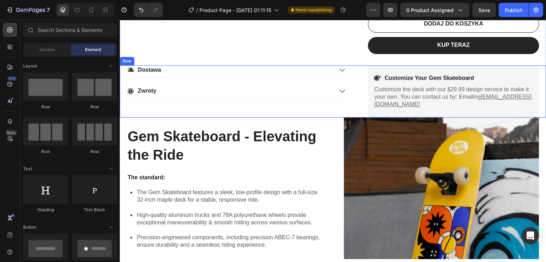
click at [316, 97] on div "Dostawa Zwroty Accordion" at bounding box center [236, 91] width 219 height 52
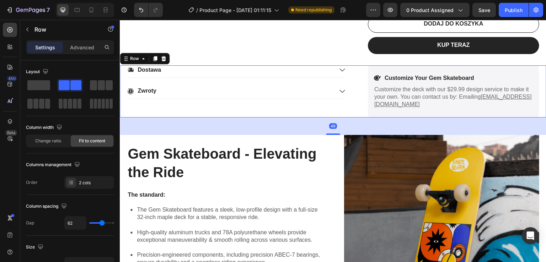
drag, startPoint x: 330, startPoint y: 109, endPoint x: 332, endPoint y: 126, distance: 17.5
click at [332, 134] on div at bounding box center [333, 134] width 14 height 1
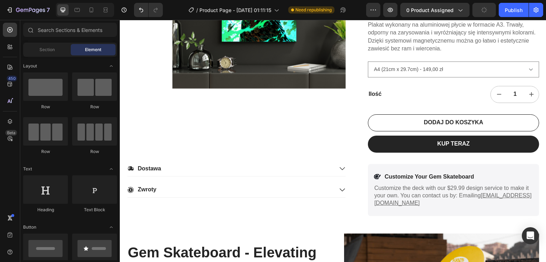
scroll to position [213, 0]
